Goal: Task Accomplishment & Management: Manage account settings

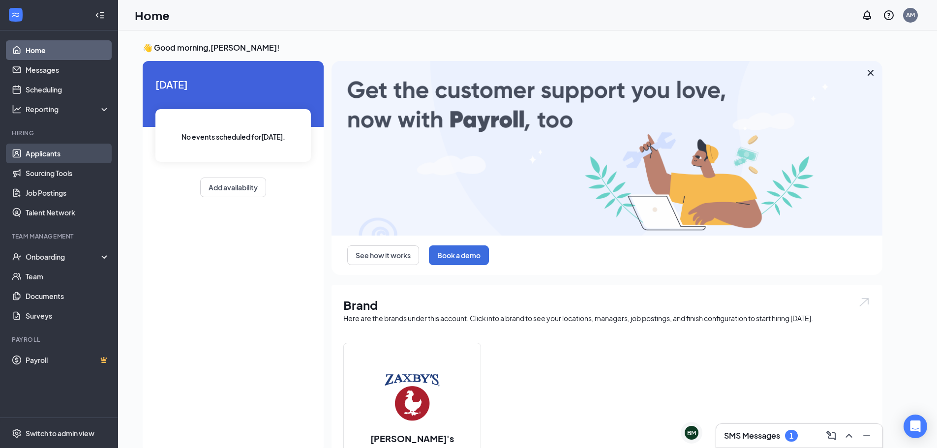
click at [52, 152] on link "Applicants" at bounding box center [68, 154] width 84 height 20
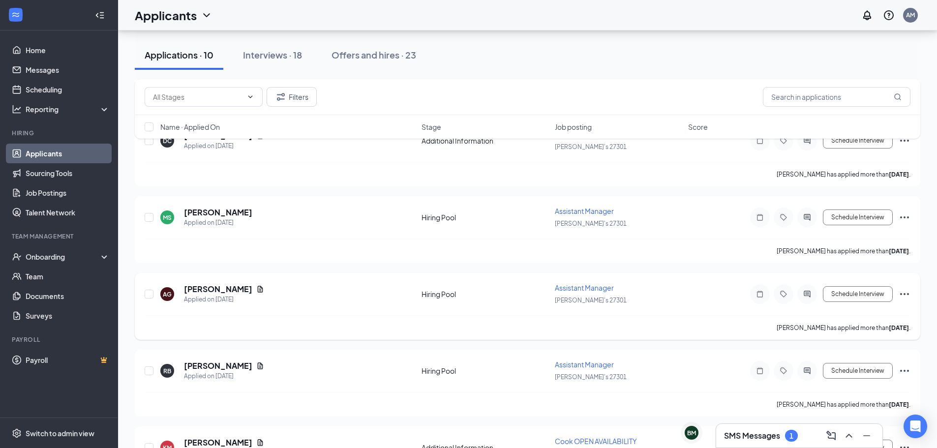
scroll to position [197, 0]
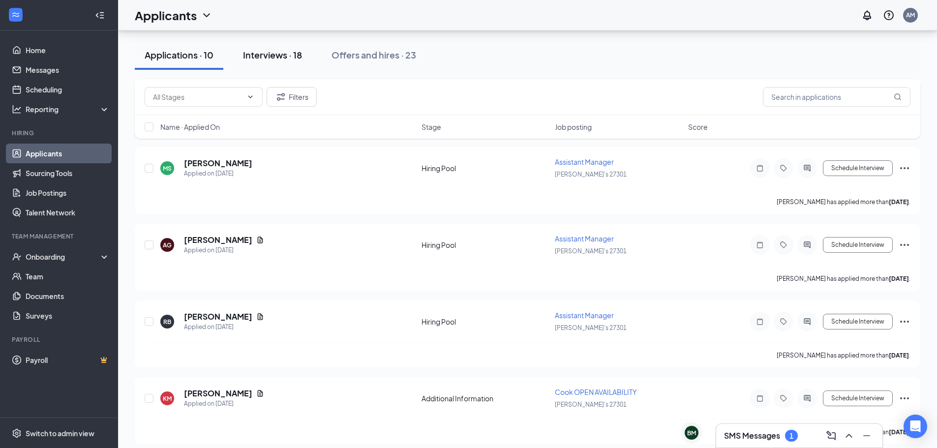
click at [281, 56] on div "Interviews · 18" at bounding box center [272, 55] width 59 height 12
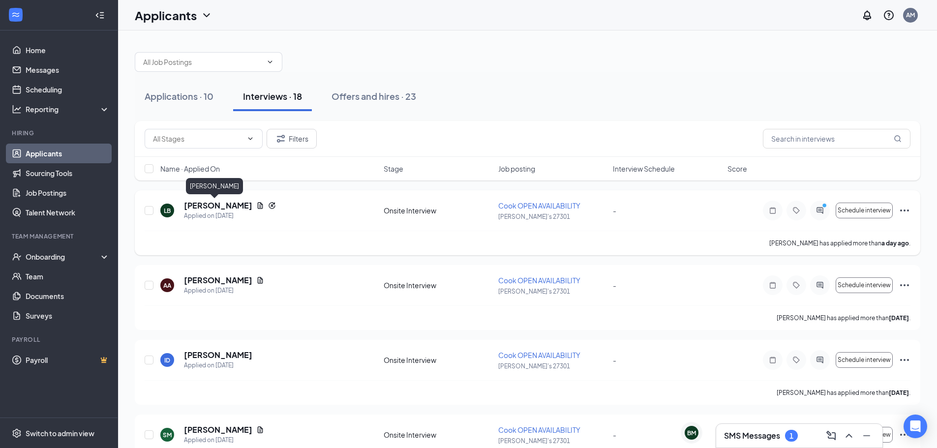
click at [200, 207] on h5 "[PERSON_NAME]" at bounding box center [218, 205] width 68 height 11
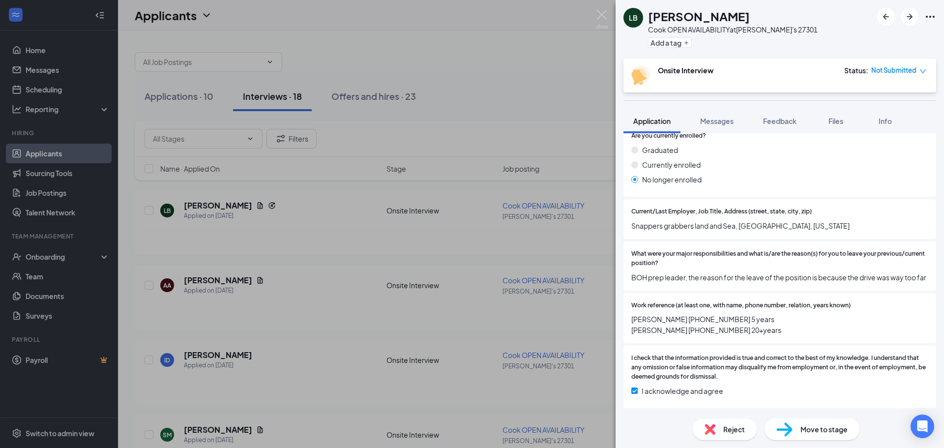
scroll to position [869, 0]
click at [720, 126] on button "Messages" at bounding box center [716, 121] width 53 height 25
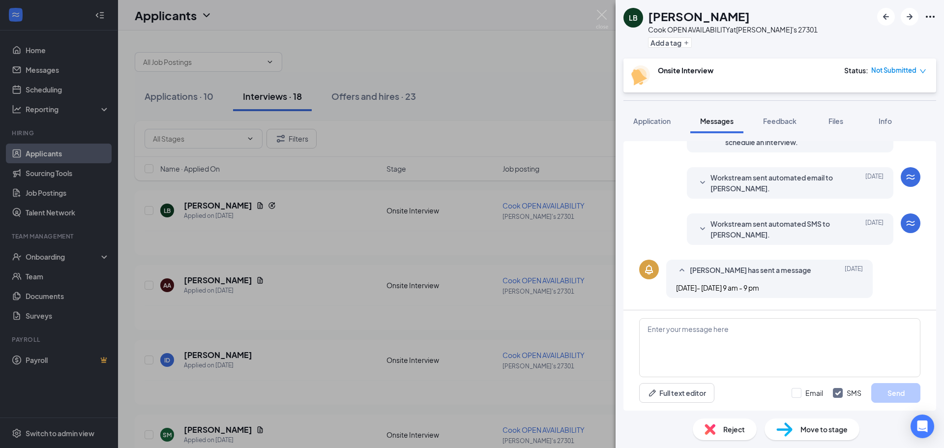
scroll to position [257, 0]
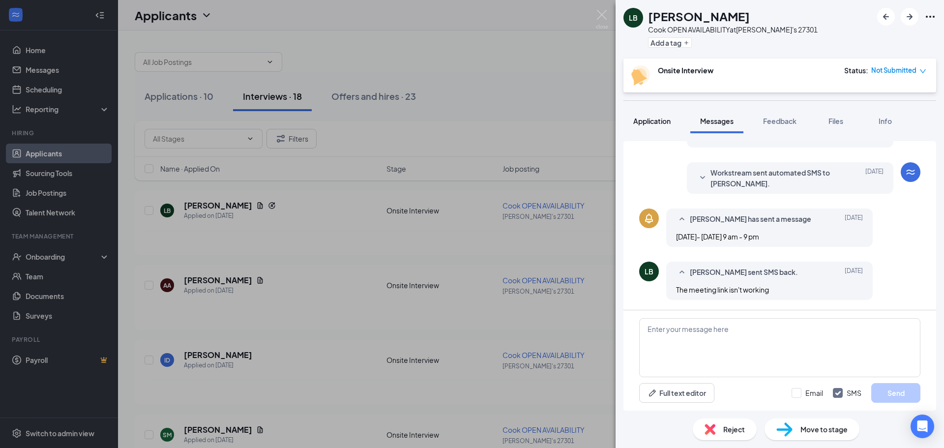
click at [645, 116] on div "Application" at bounding box center [651, 121] width 37 height 10
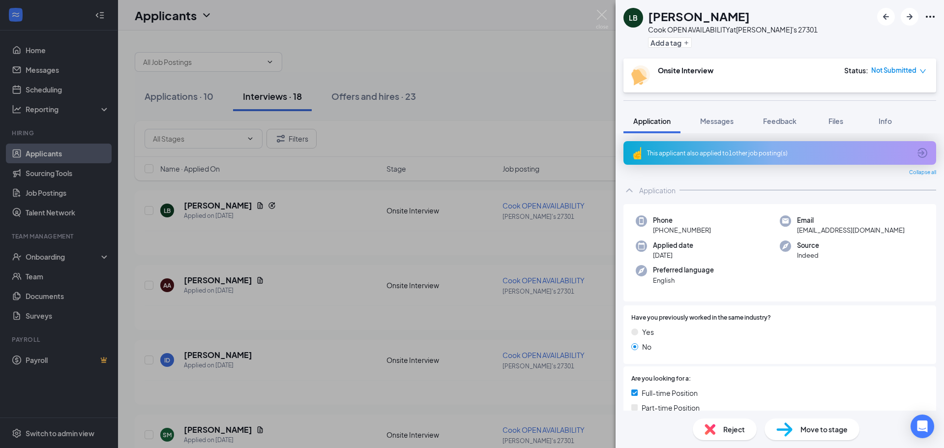
click at [733, 157] on div "This applicant also applied to 1 other job posting(s)" at bounding box center [779, 153] width 264 height 8
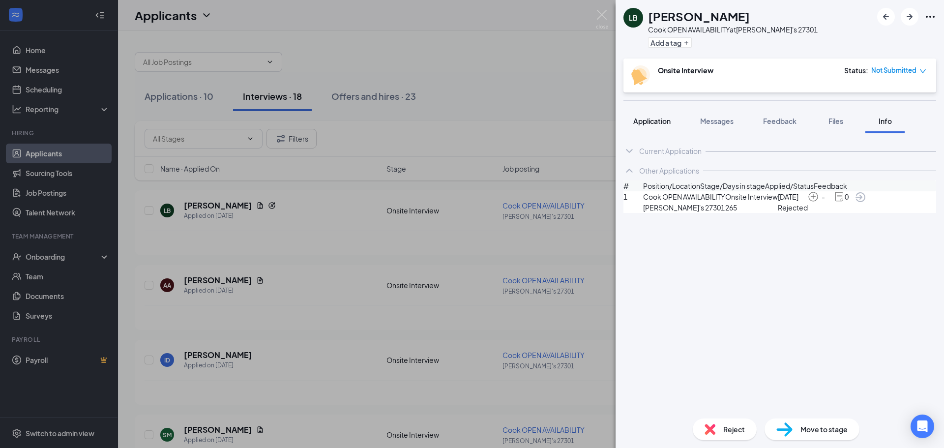
click at [656, 117] on span "Application" at bounding box center [651, 121] width 37 height 9
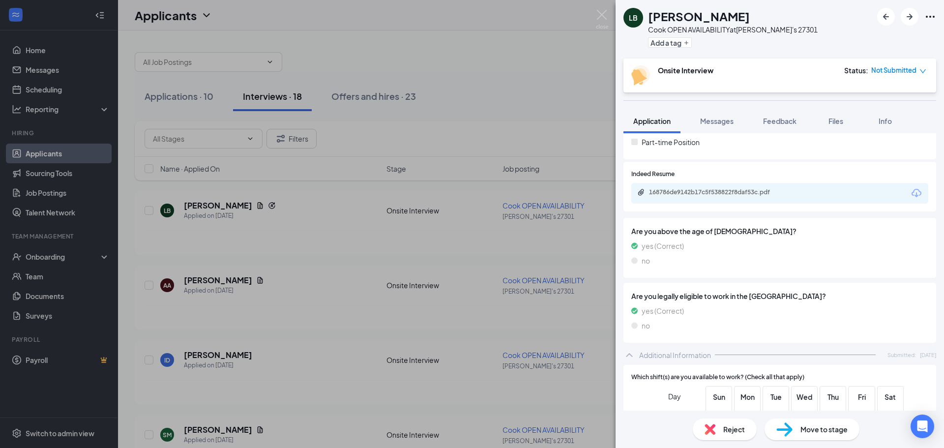
scroll to position [295, 0]
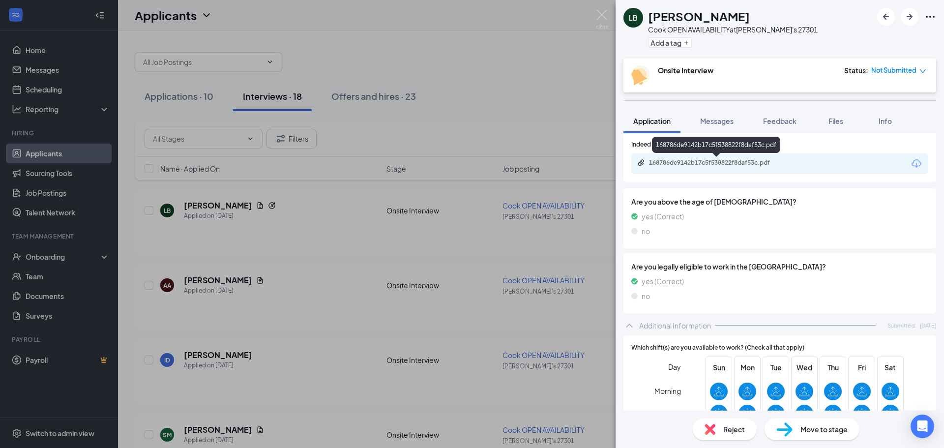
click at [747, 162] on div "168786de9142b17c5f538822f8daf53c.pdf" at bounding box center [718, 163] width 138 height 8
click at [603, 15] on img at bounding box center [602, 19] width 12 height 19
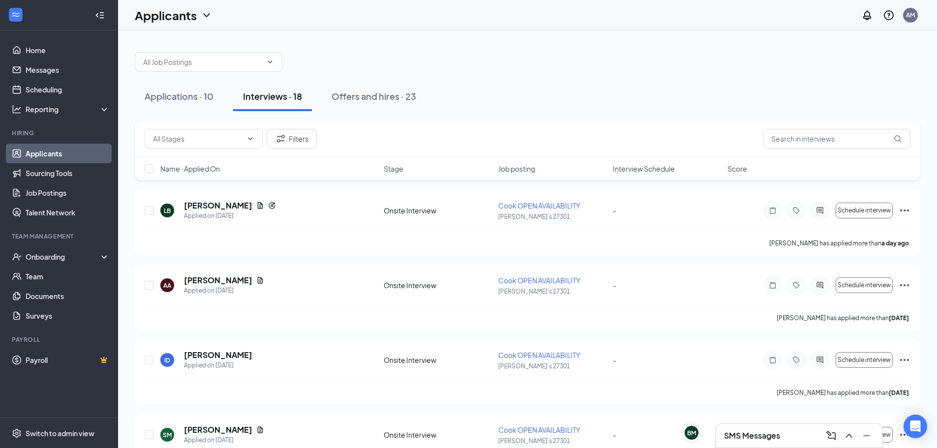
click at [743, 437] on h3 "SMS Messages" at bounding box center [752, 435] width 56 height 11
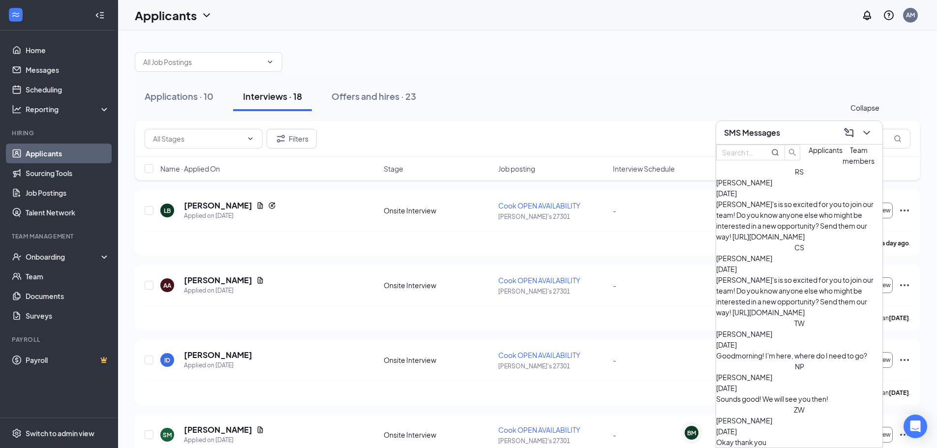
click at [868, 133] on icon "ChevronDown" at bounding box center [866, 133] width 12 height 12
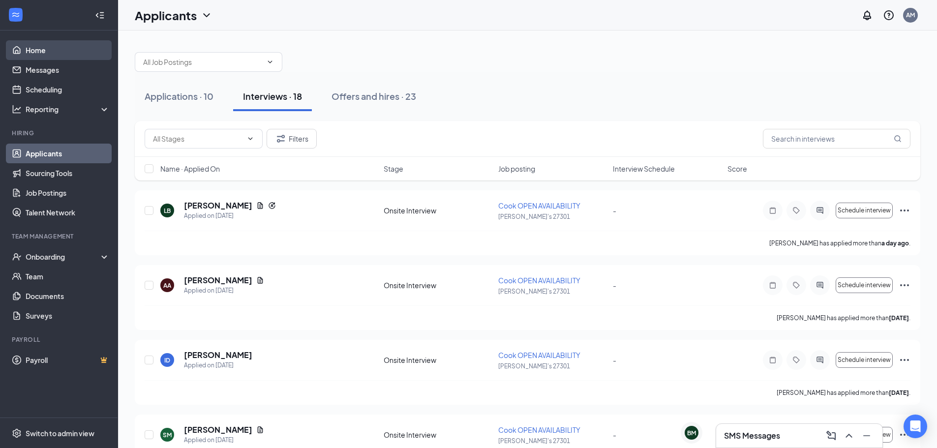
click at [42, 56] on link "Home" at bounding box center [68, 50] width 84 height 20
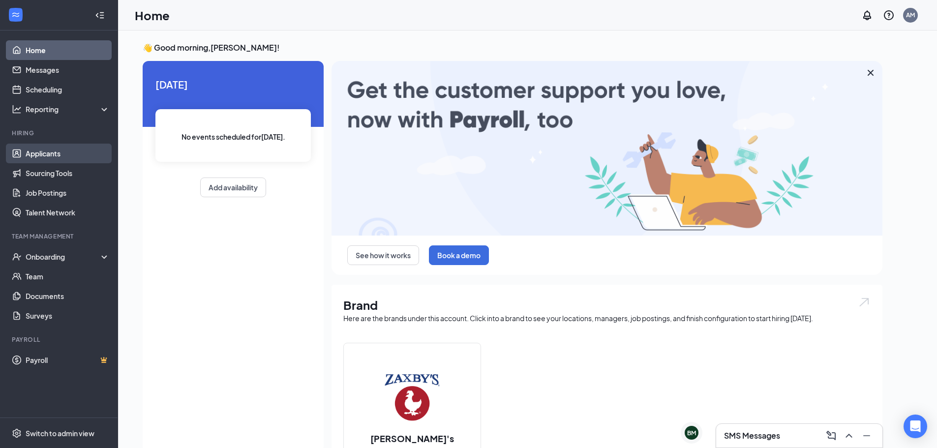
click at [36, 156] on link "Applicants" at bounding box center [68, 154] width 84 height 20
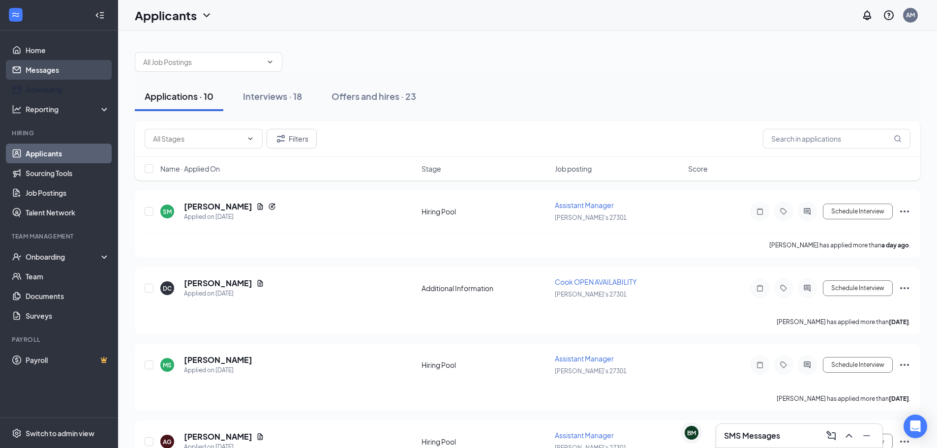
click at [54, 78] on link "Messages" at bounding box center [68, 70] width 84 height 20
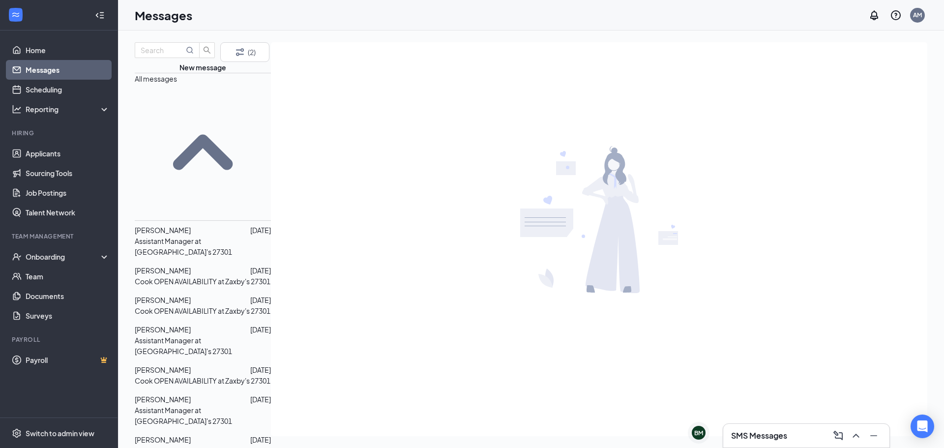
click at [212, 236] on p "Assistant Manager at [GEOGRAPHIC_DATA]'s 27301" at bounding box center [203, 247] width 136 height 22
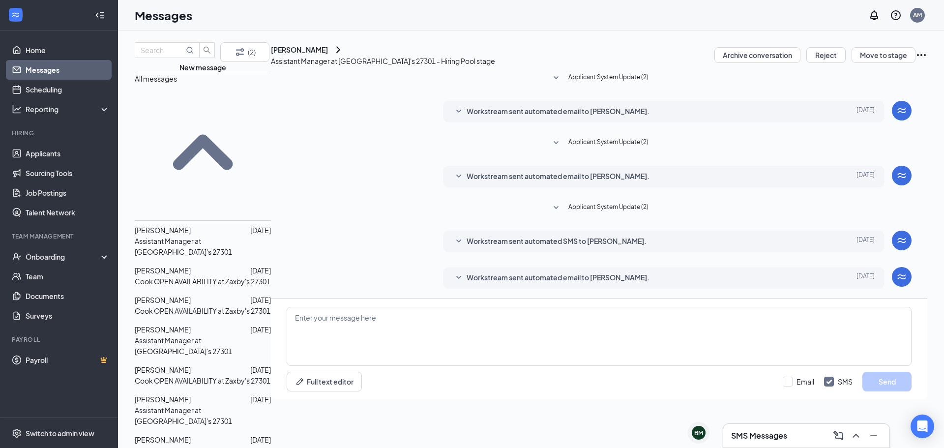
click at [206, 276] on p "Cook OPEN AVAILABILITY at Zaxby's 27301" at bounding box center [203, 281] width 136 height 11
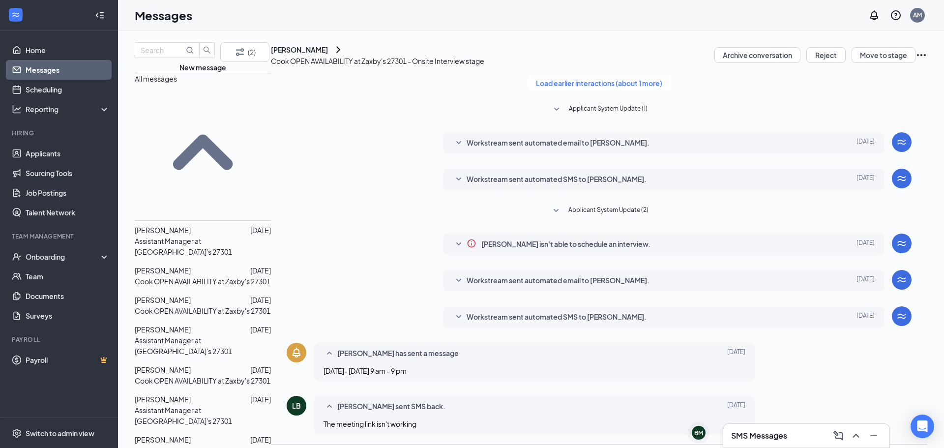
scroll to position [137, 0]
click at [204, 194] on div "[DATE] 2:08 PM" at bounding box center [220, 199] width 49 height 16
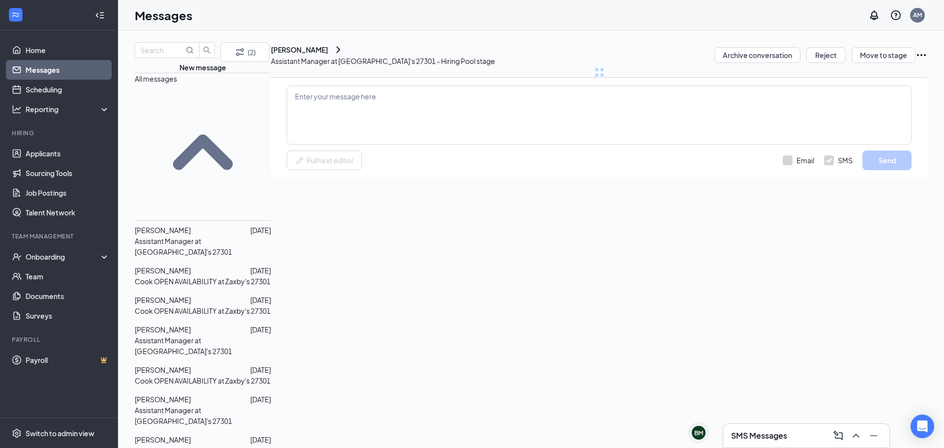
click at [176, 295] on div "[PERSON_NAME]" at bounding box center [163, 300] width 56 height 11
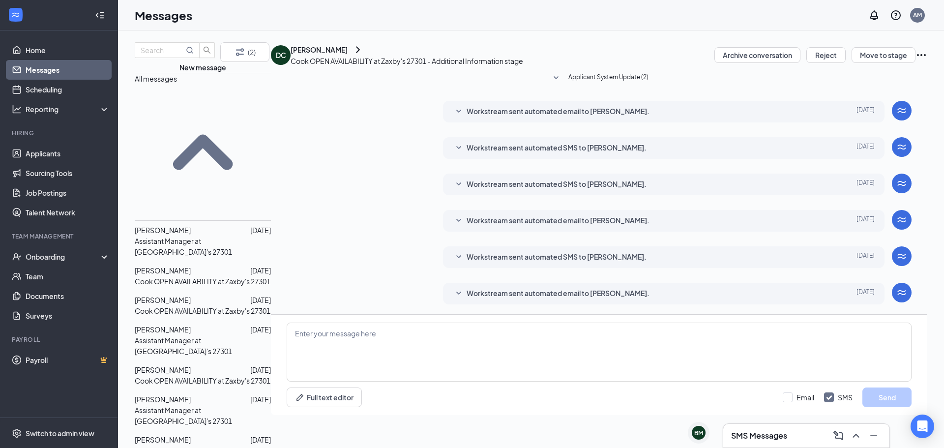
scroll to position [7, 0]
click at [187, 335] on p "Assistant Manager at [GEOGRAPHIC_DATA]'s 27301" at bounding box center [203, 346] width 136 height 22
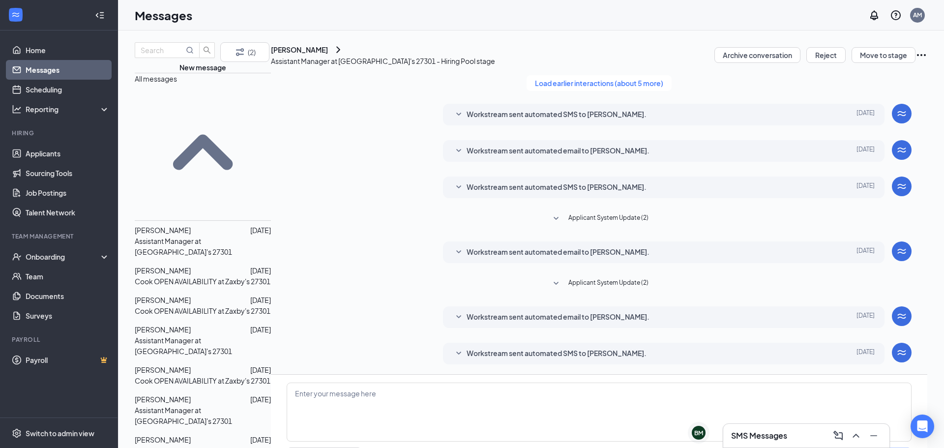
scroll to position [67, 0]
click at [189, 365] on span "[PERSON_NAME]" at bounding box center [163, 369] width 56 height 9
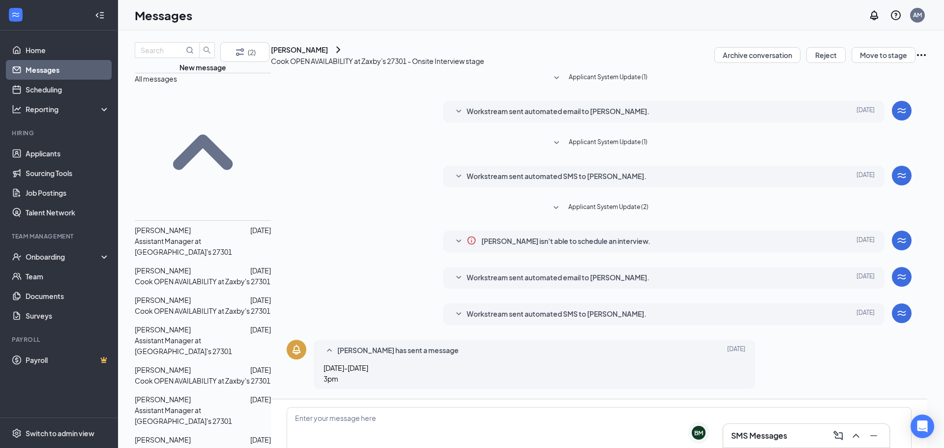
scroll to position [91, 0]
click at [191, 395] on span "[PERSON_NAME]" at bounding box center [163, 399] width 56 height 9
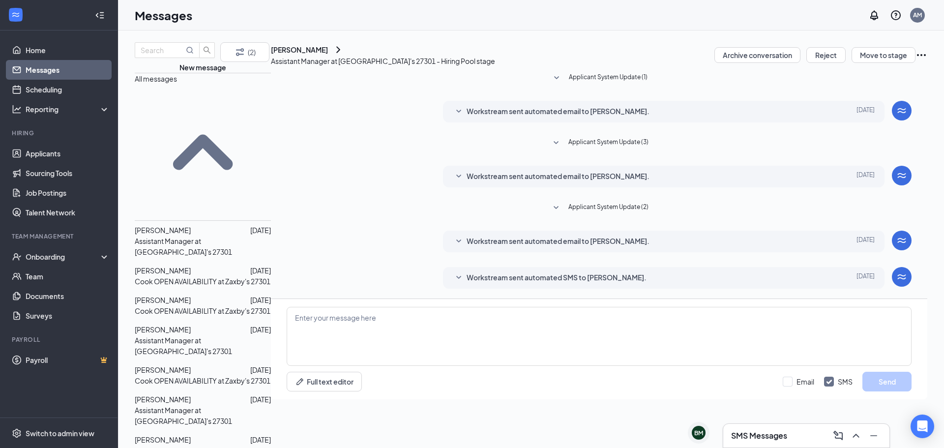
click at [191, 435] on span "[PERSON_NAME]" at bounding box center [163, 439] width 56 height 9
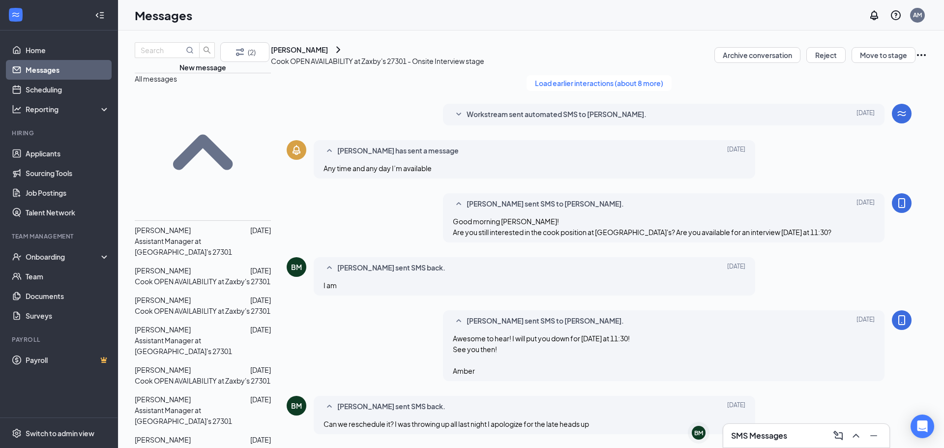
scroll to position [360, 0]
click at [806, 62] on button "Reject" at bounding box center [825, 55] width 39 height 16
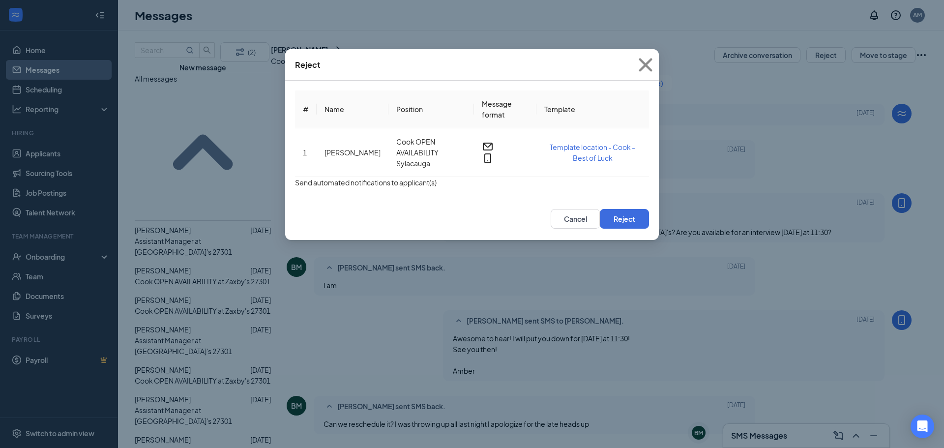
click at [295, 188] on button "button" at bounding box center [295, 182] width 0 height 11
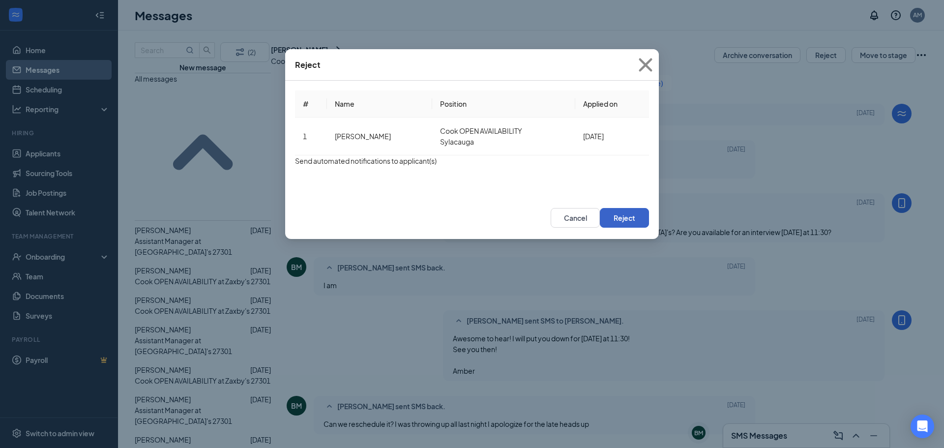
click at [610, 228] on button "Reject" at bounding box center [624, 218] width 49 height 20
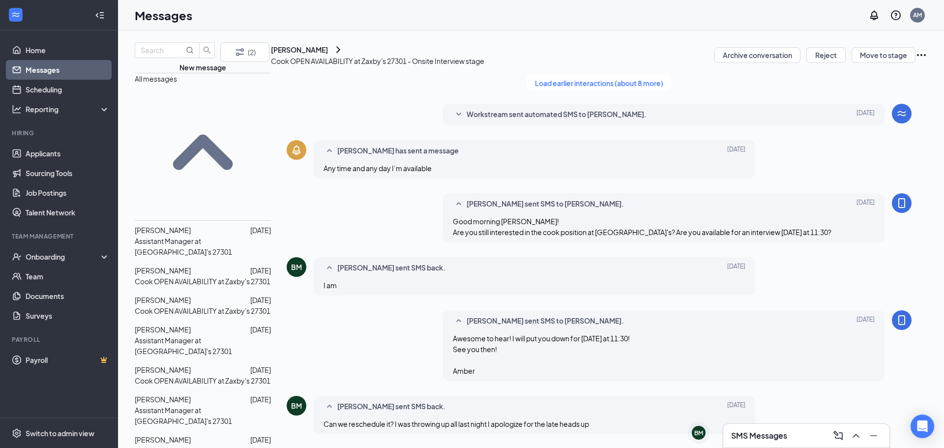
click at [915, 61] on icon "Ellipses" at bounding box center [921, 55] width 12 height 12
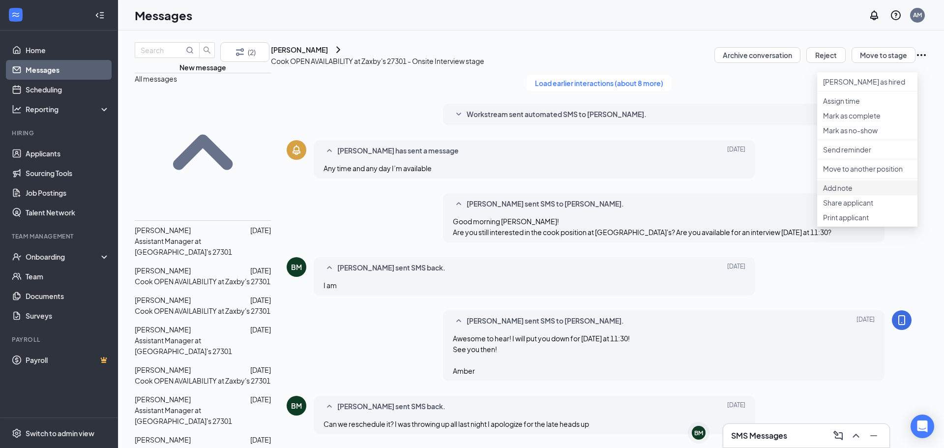
click at [858, 193] on p "Add note" at bounding box center [867, 188] width 89 height 10
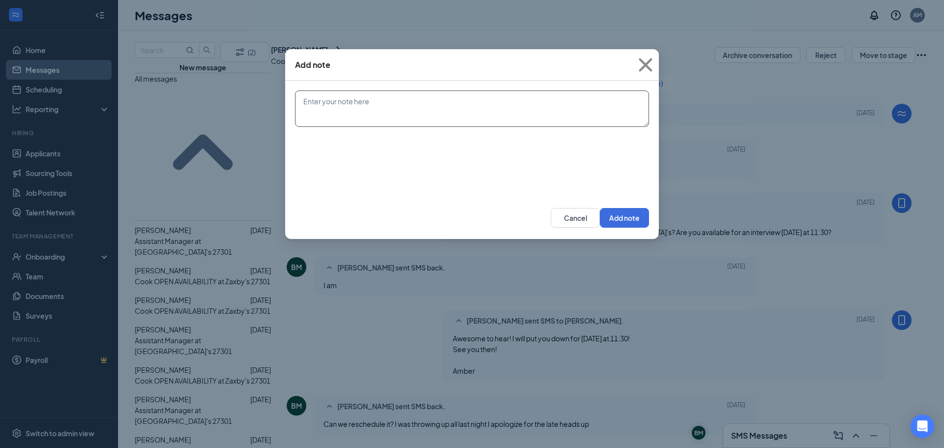
click at [380, 105] on textarea at bounding box center [472, 108] width 354 height 36
type textarea "No show to interview"
click at [618, 222] on button "Add note" at bounding box center [624, 218] width 49 height 20
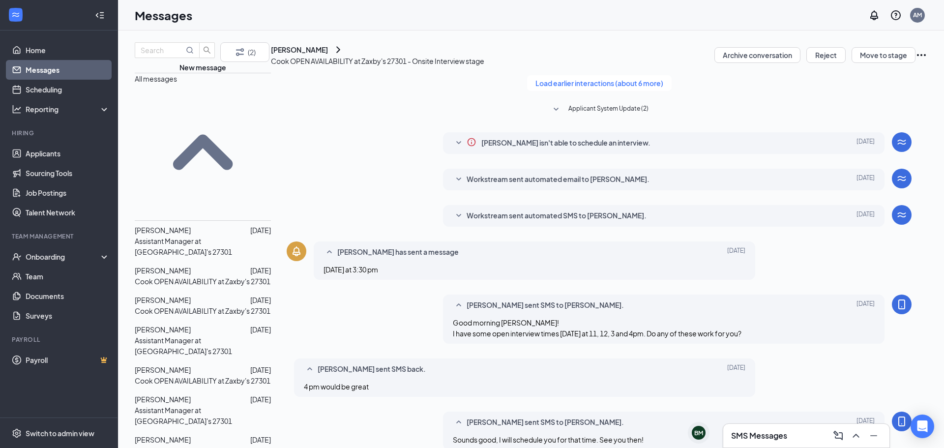
scroll to position [206, 0]
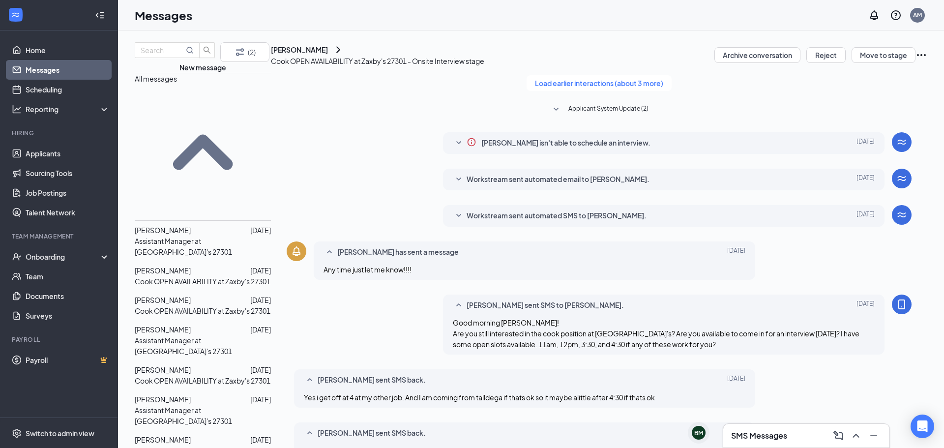
scroll to position [216, 0]
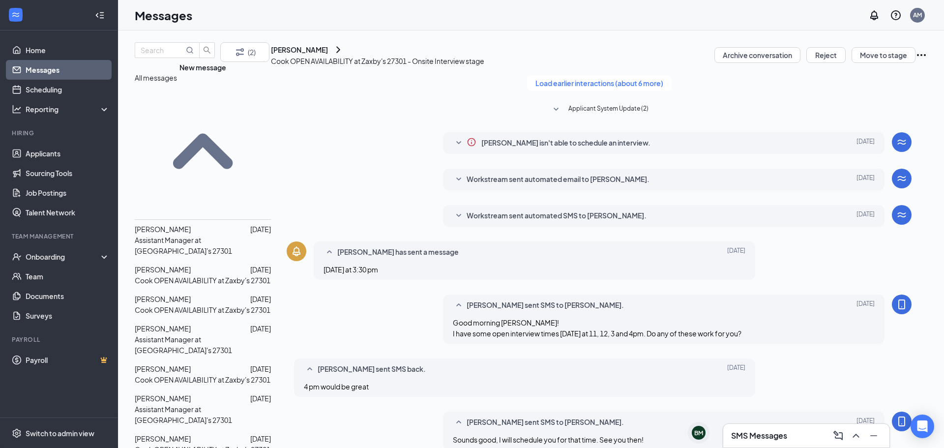
scroll to position [49, 0]
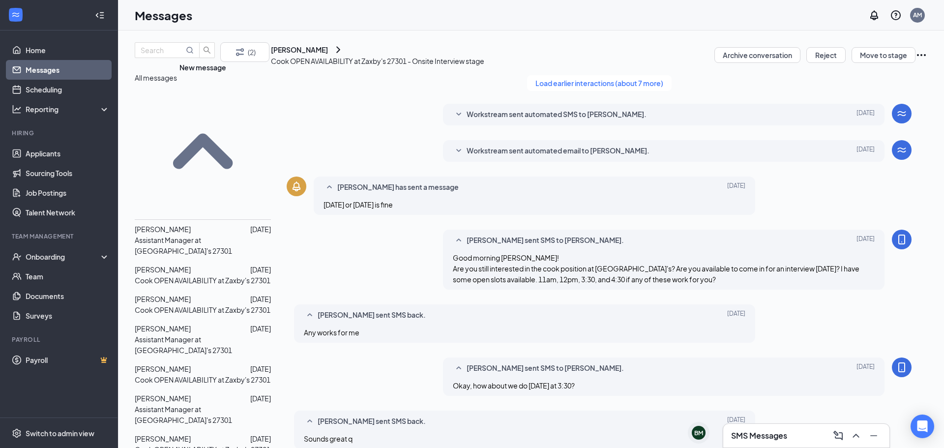
scroll to position [311, 0]
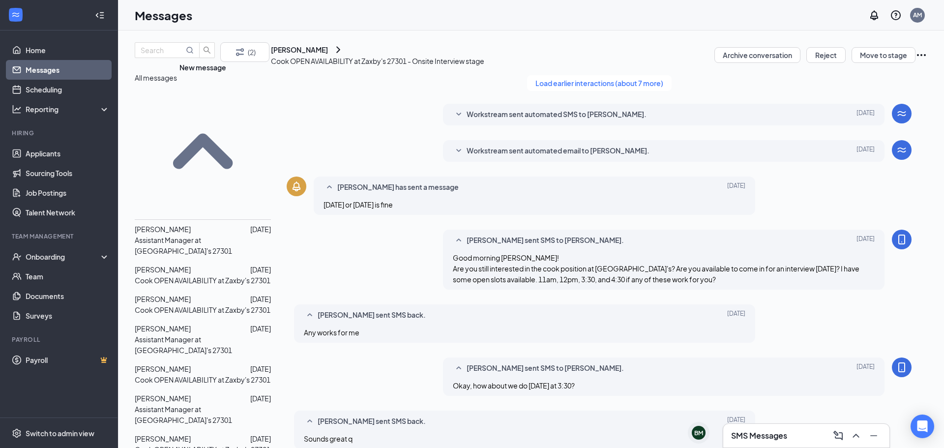
scroll to position [311, 0]
